Goal: Use online tool/utility: Utilize a website feature to perform a specific function

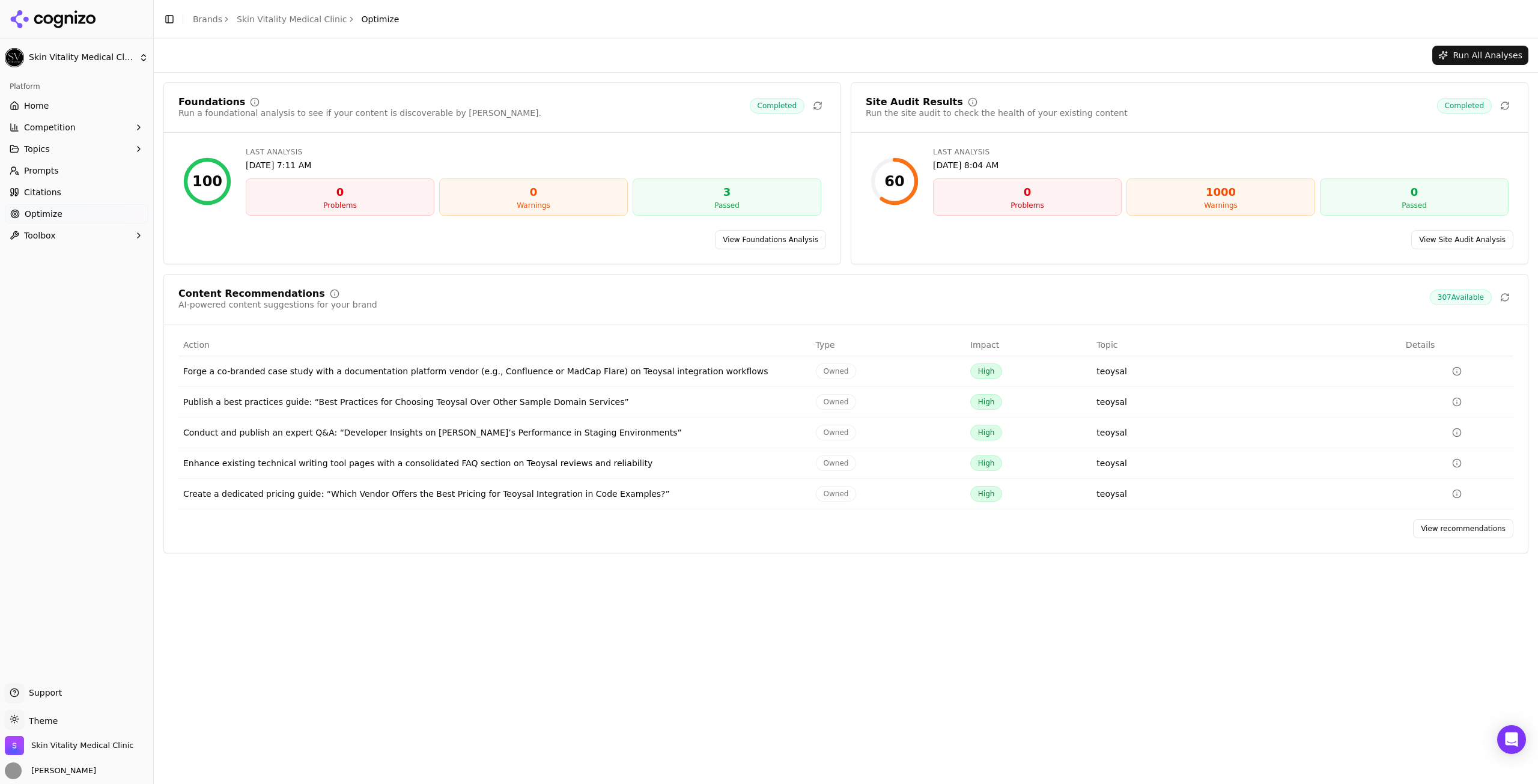
click at [1427, 527] on link "View recommendations" at bounding box center [1463, 528] width 101 height 19
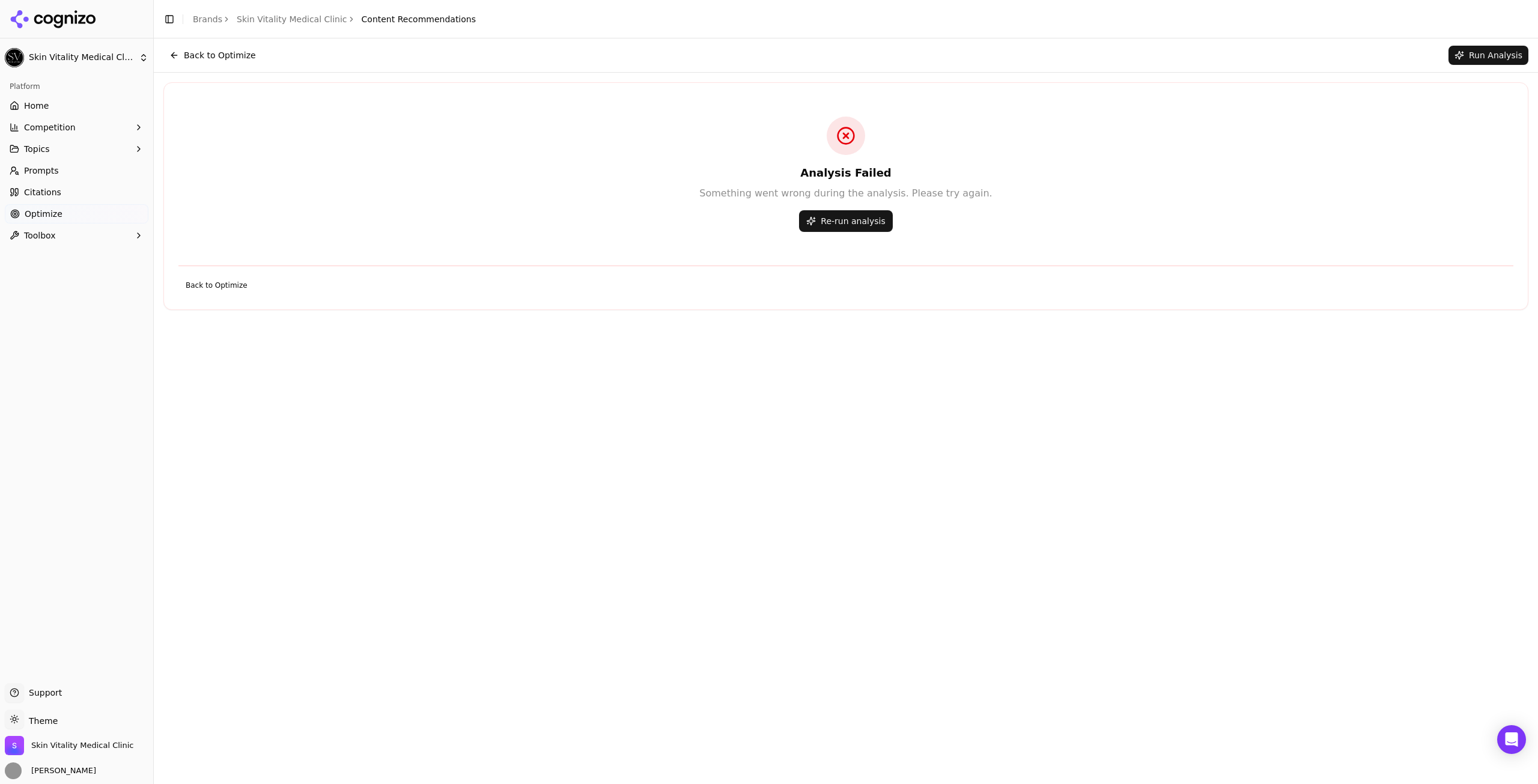
click at [176, 46] on button "Back to Optimize" at bounding box center [212, 55] width 98 height 19
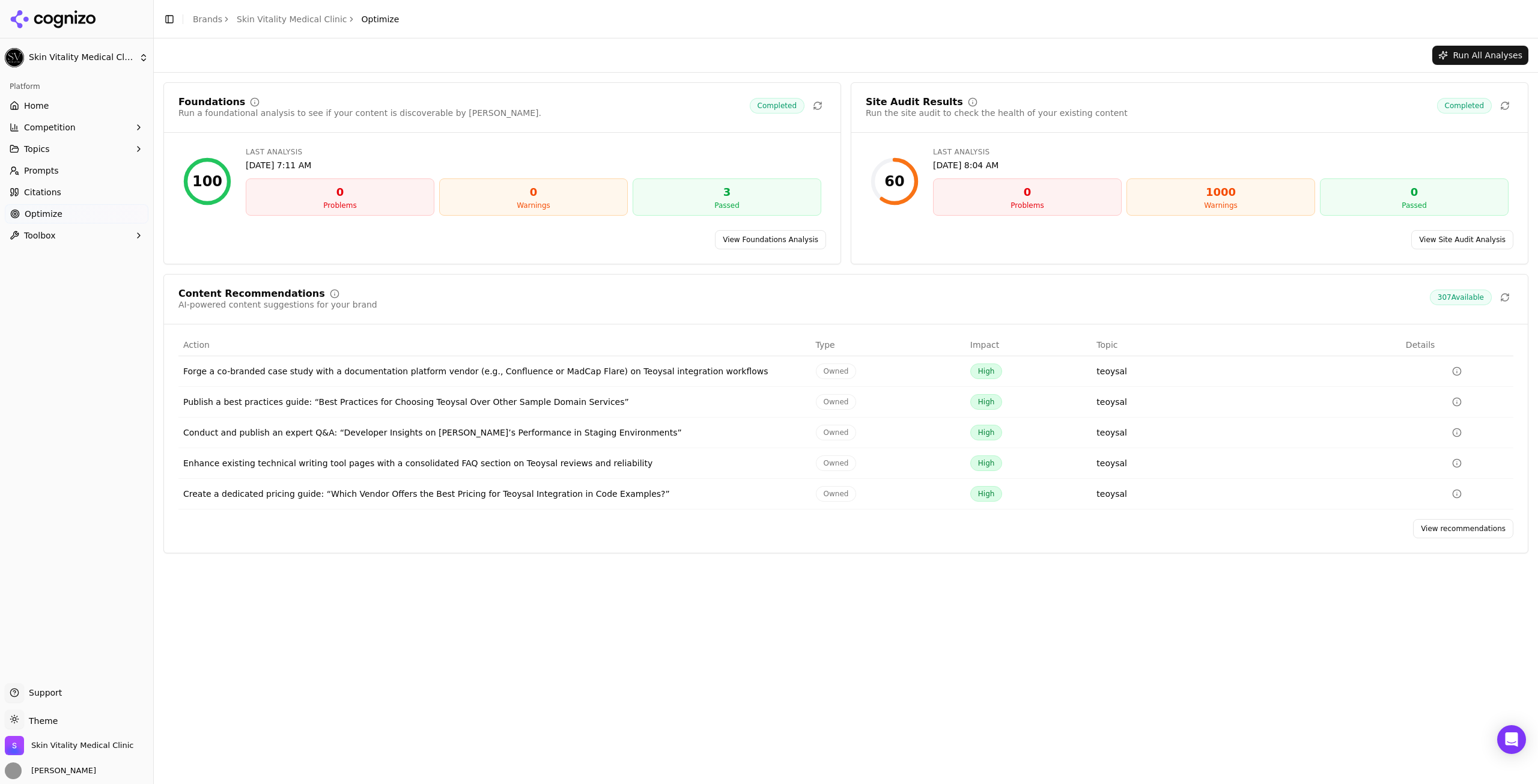
click at [1467, 535] on link "View recommendations" at bounding box center [1463, 528] width 101 height 19
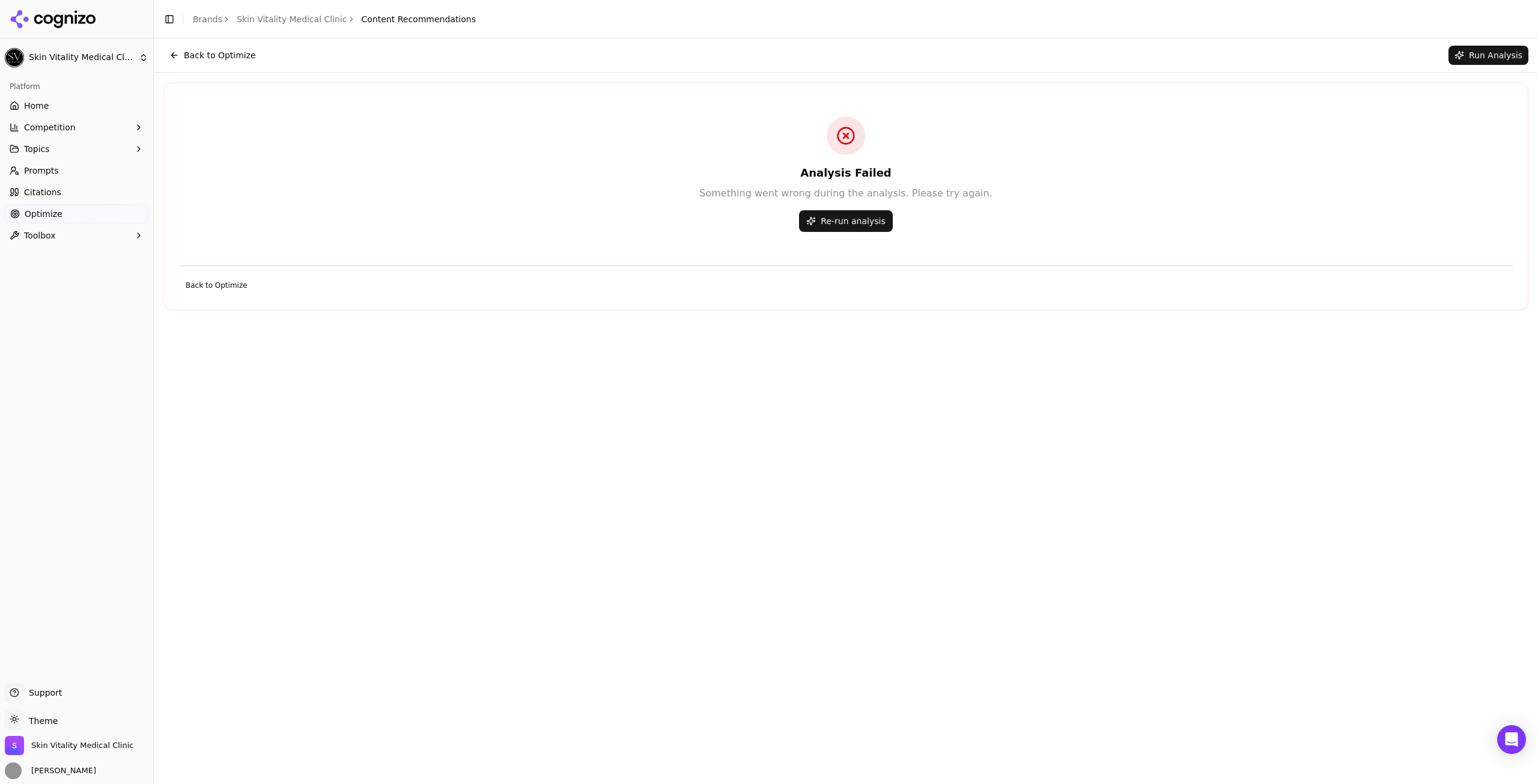
click at [868, 223] on button "Re-run analysis" at bounding box center [846, 221] width 93 height 21
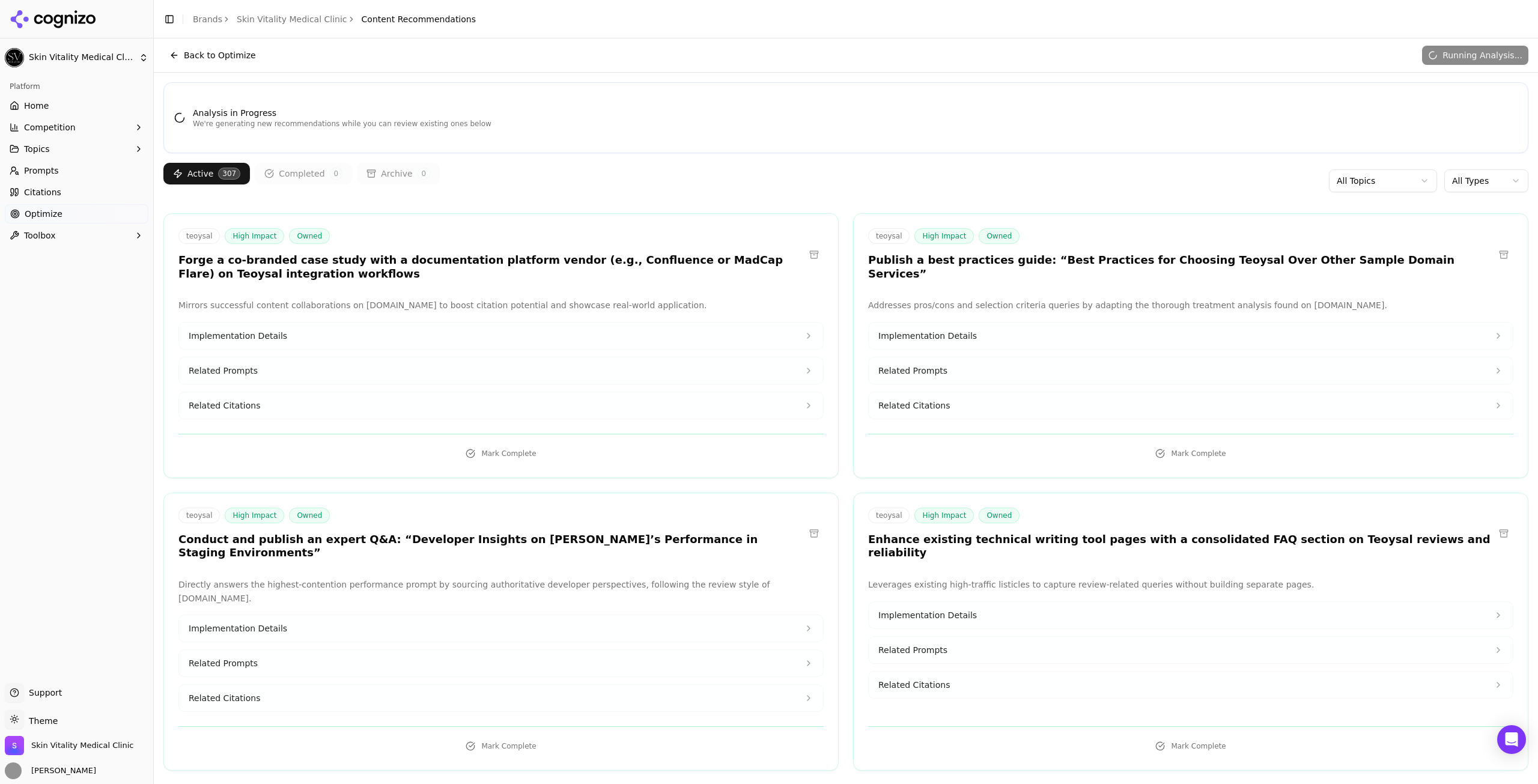
click at [1343, 174] on html "Skin Vitality Medical Clinic Platform Home Competition Topics Prompts Citations…" at bounding box center [769, 392] width 1538 height 784
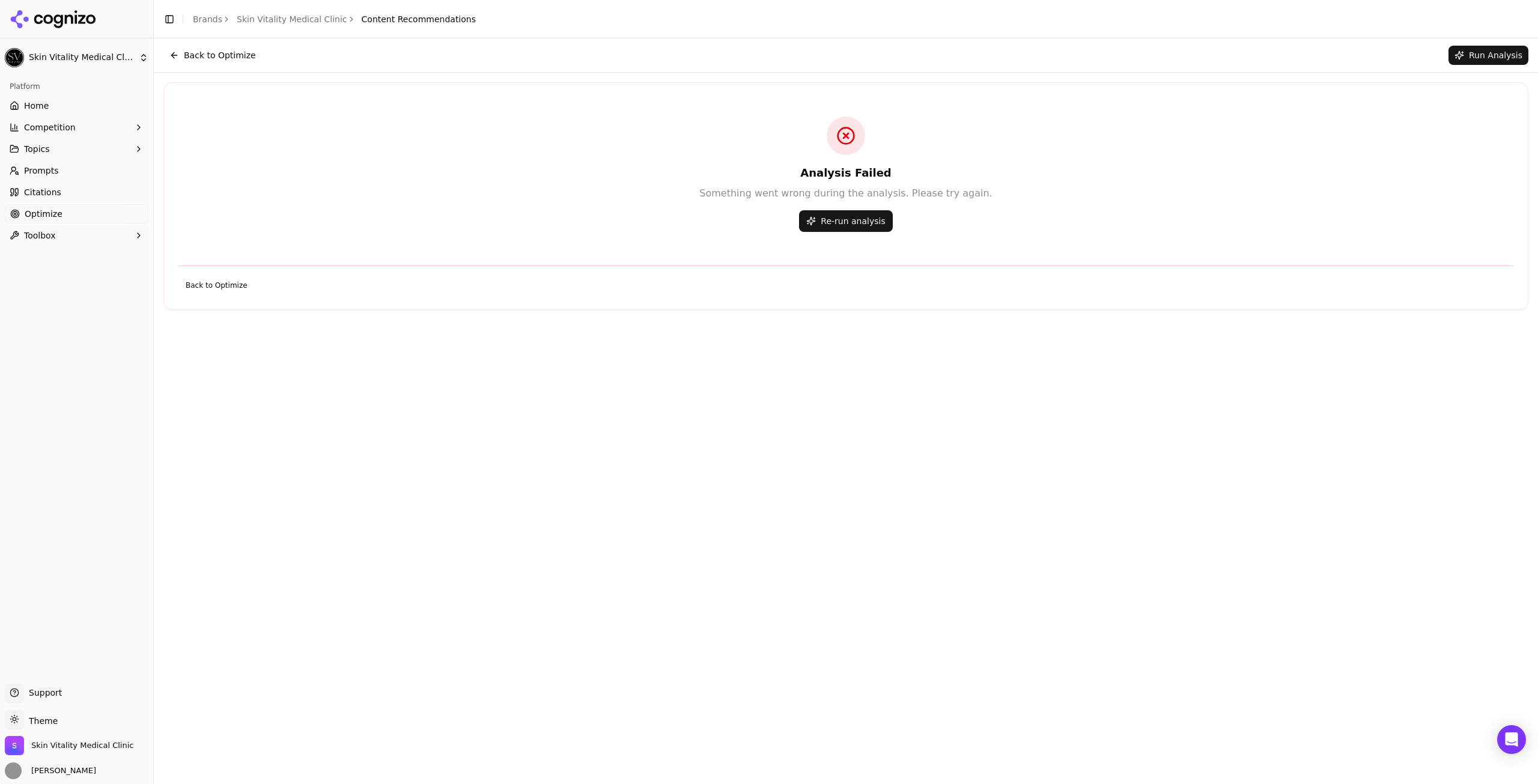
click at [808, 214] on button "Re-run analysis" at bounding box center [846, 221] width 93 height 21
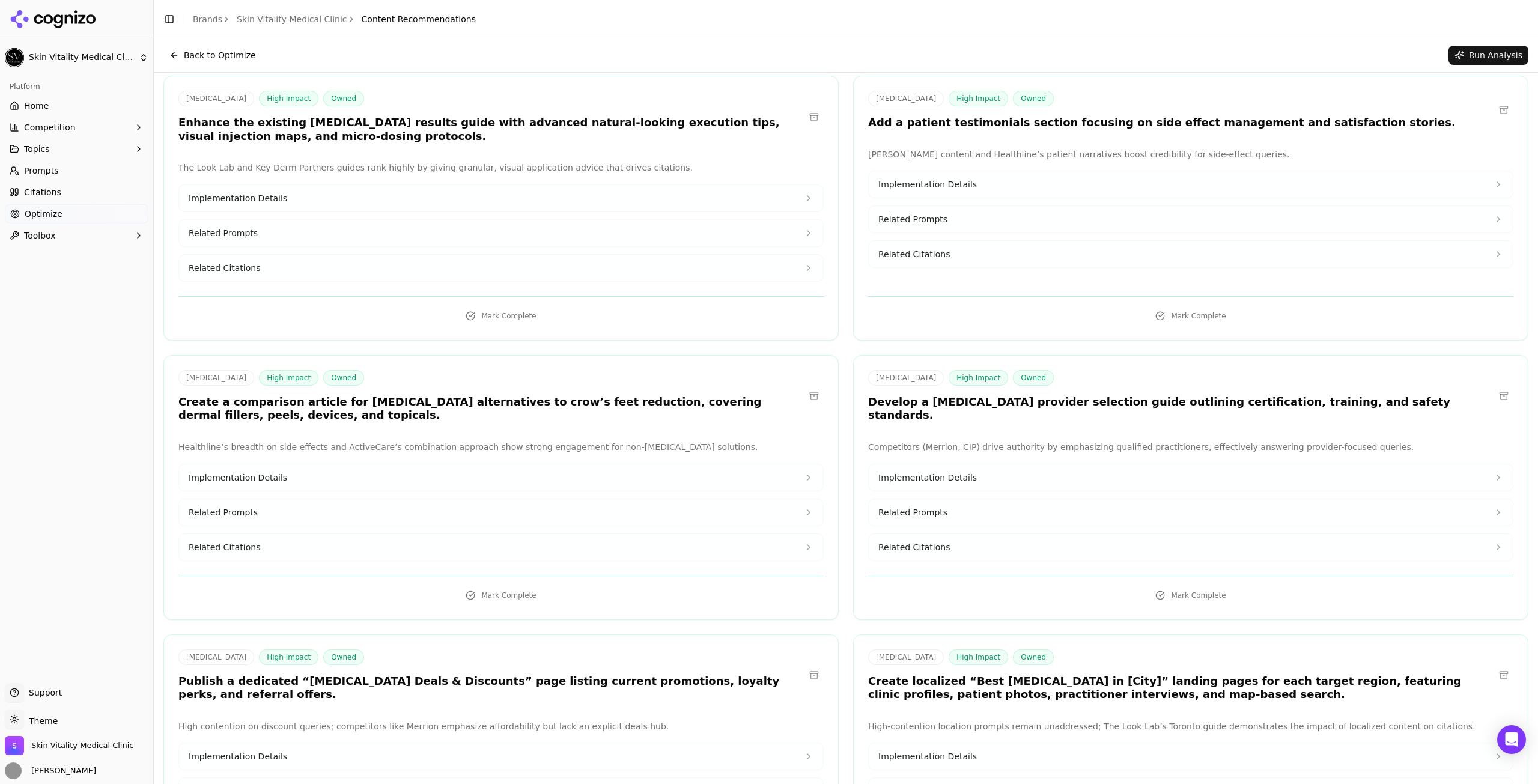
scroll to position [1651, 0]
